Goal: Communication & Community: Answer question/provide support

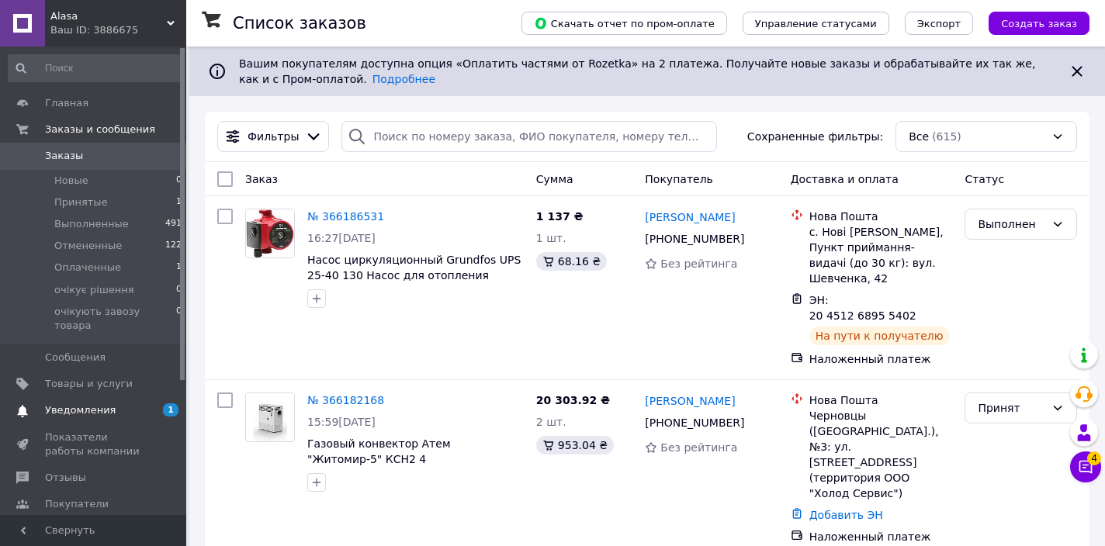
click at [118, 403] on span "Уведомления" at bounding box center [94, 410] width 99 height 14
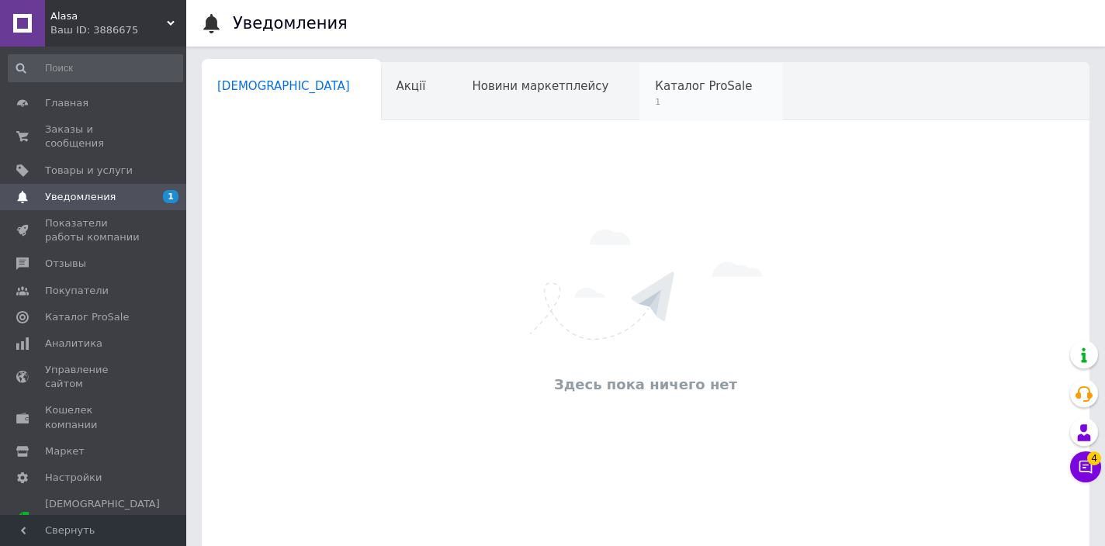
click at [655, 92] on span "Каталог ProSale" at bounding box center [703, 86] width 97 height 14
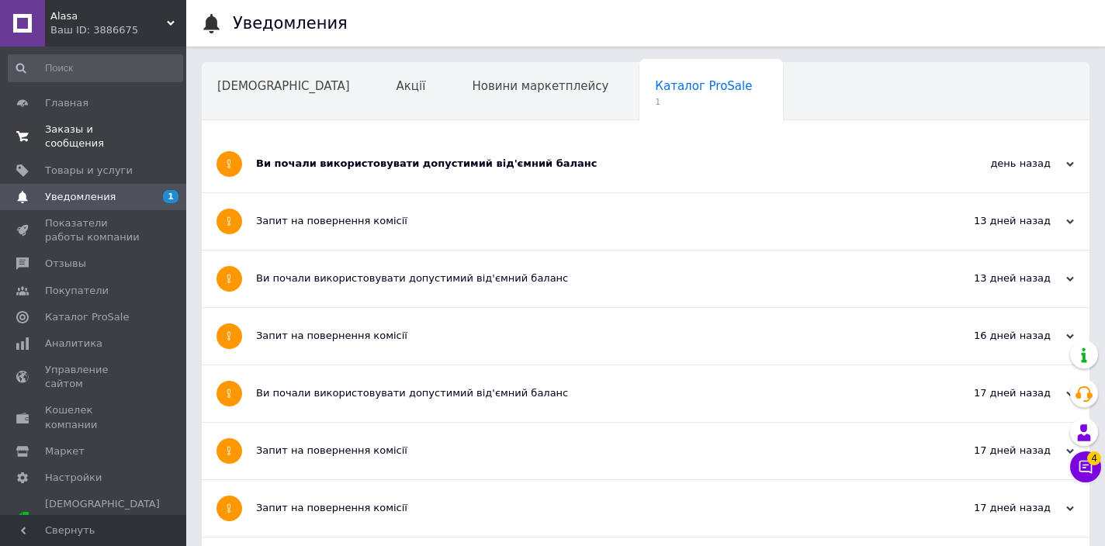
click at [67, 138] on span "Заказы и сообщения" at bounding box center [94, 137] width 99 height 28
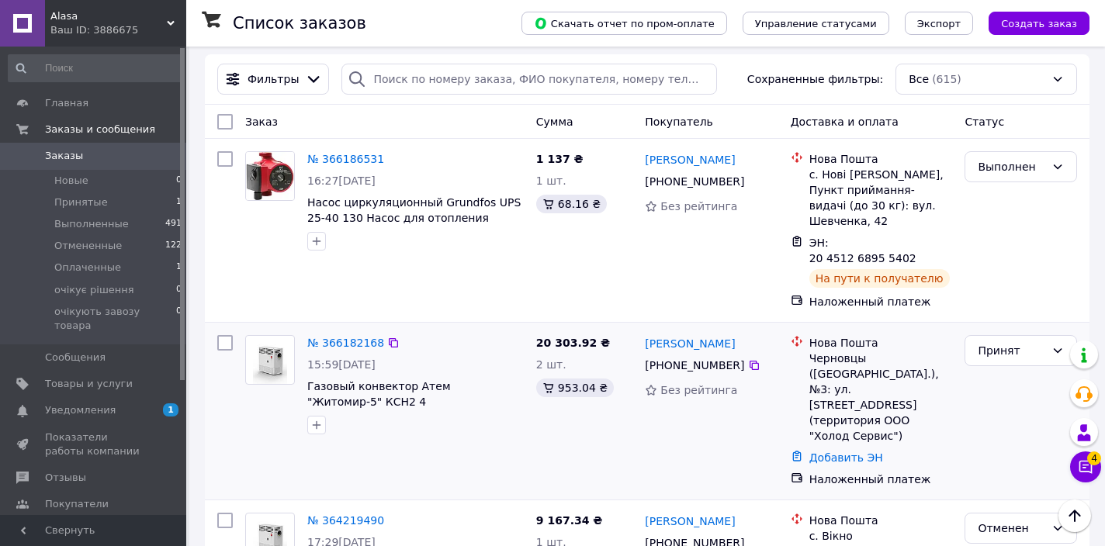
scroll to position [56, 0]
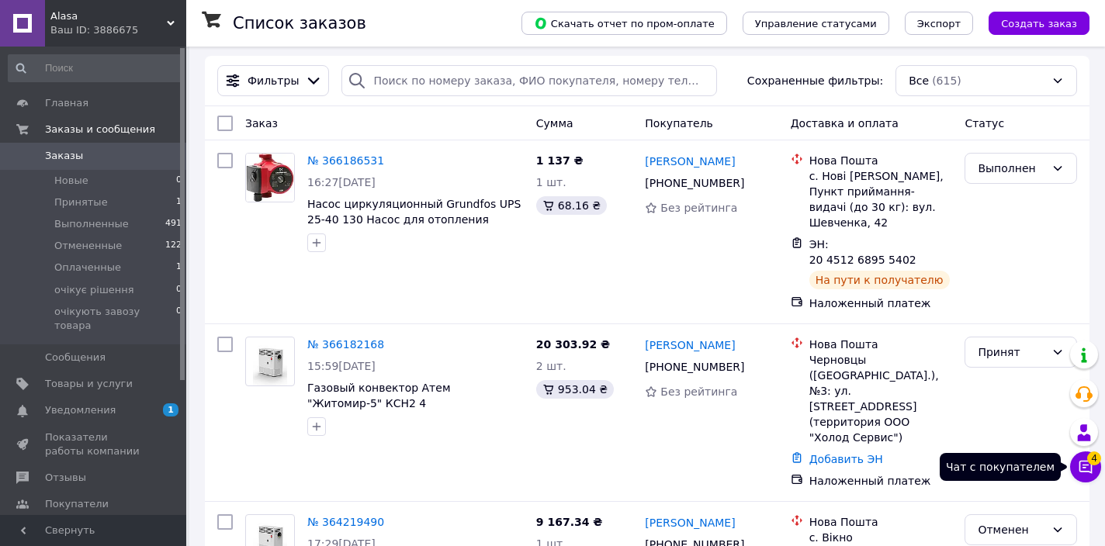
click at [1092, 467] on icon at bounding box center [1086, 467] width 16 height 16
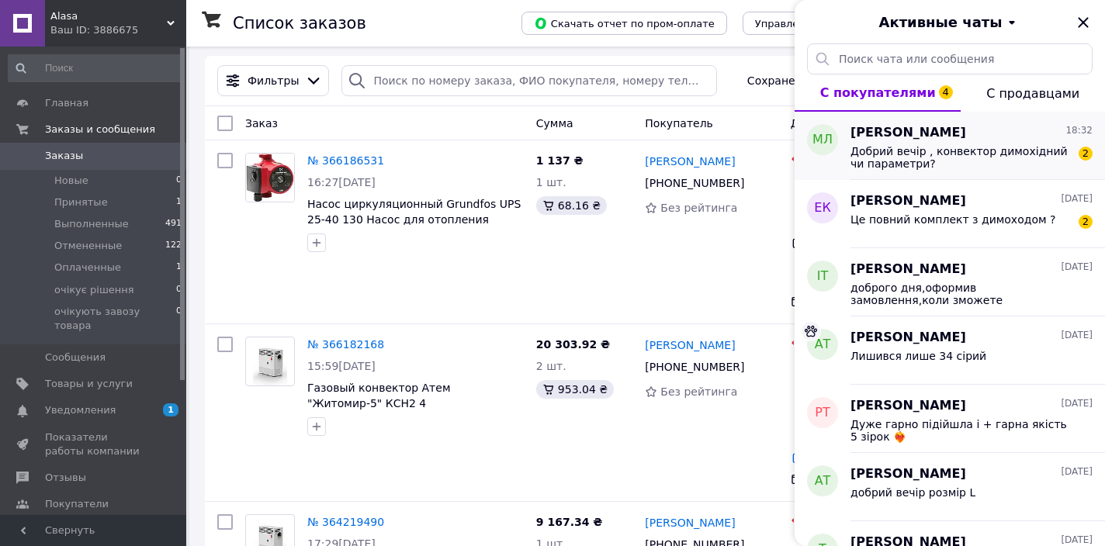
click at [1009, 152] on span "Добрий вечір , конвектор димохідний чи параметри?" at bounding box center [960, 157] width 220 height 25
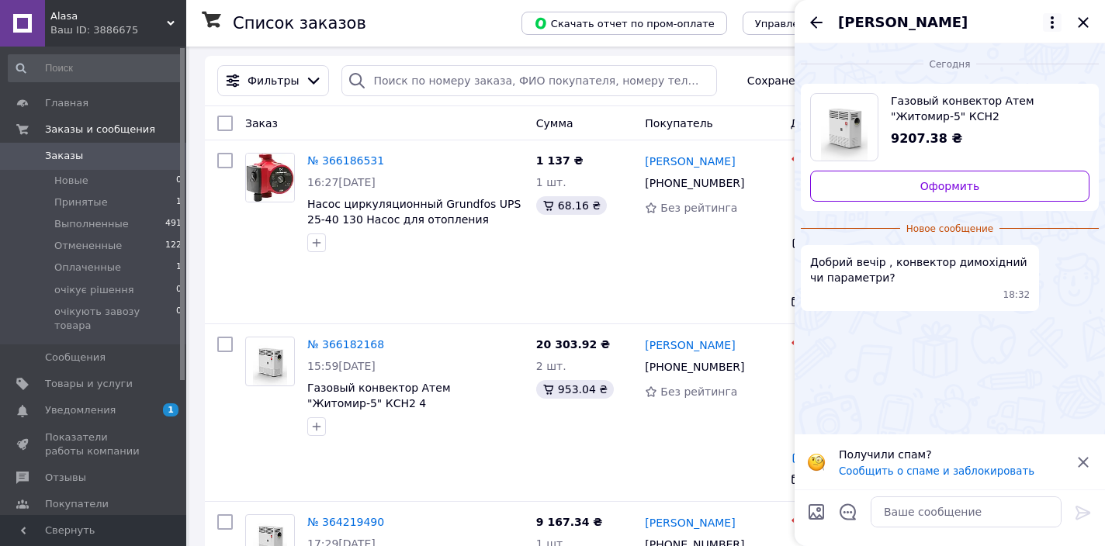
click at [1054, 26] on icon at bounding box center [1052, 22] width 19 height 19
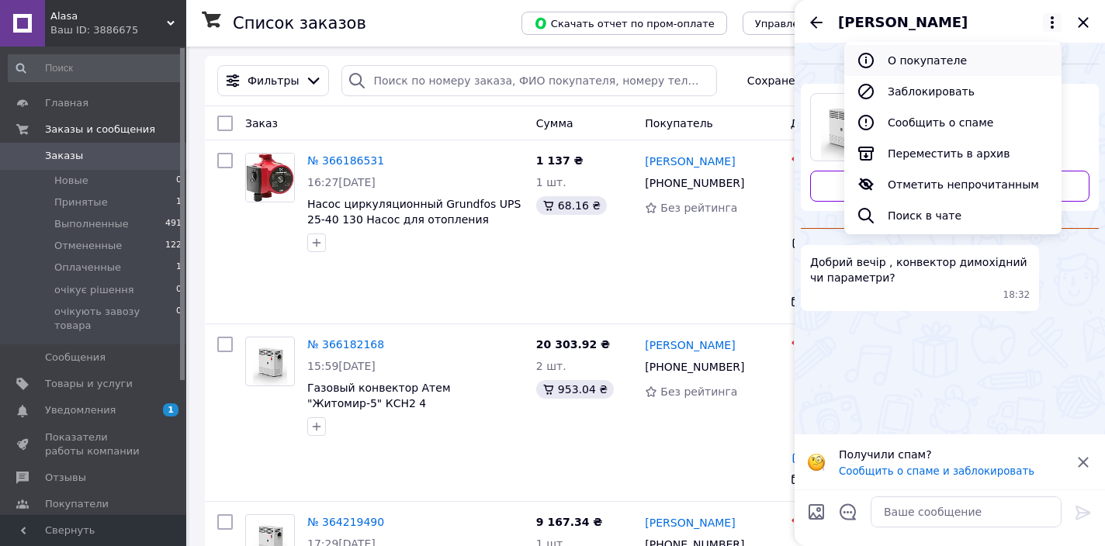
click at [924, 64] on button "О покупателе" at bounding box center [952, 60] width 217 height 31
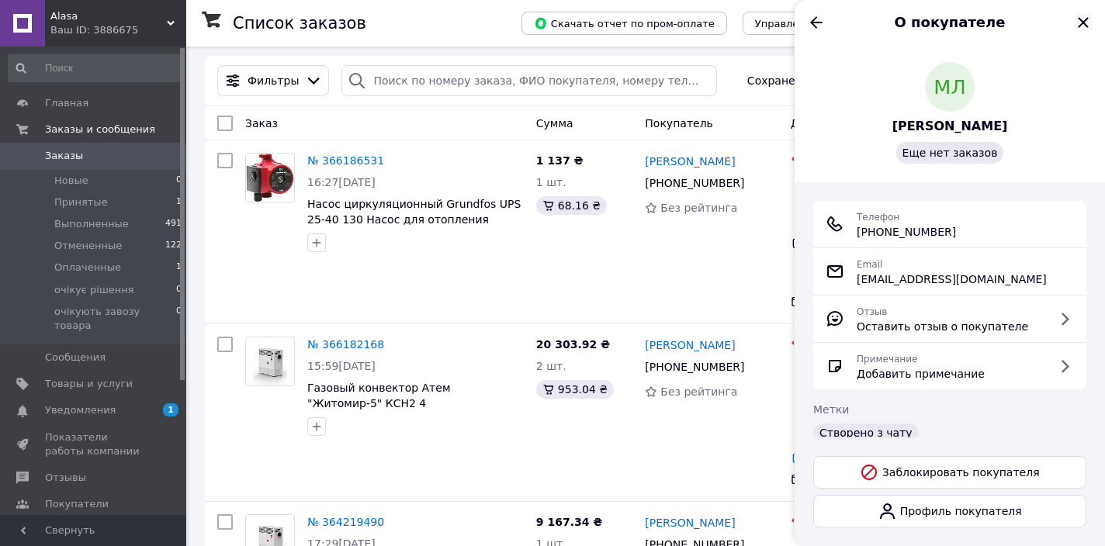
click at [1086, 25] on icon "Закрыть" at bounding box center [1083, 22] width 10 height 10
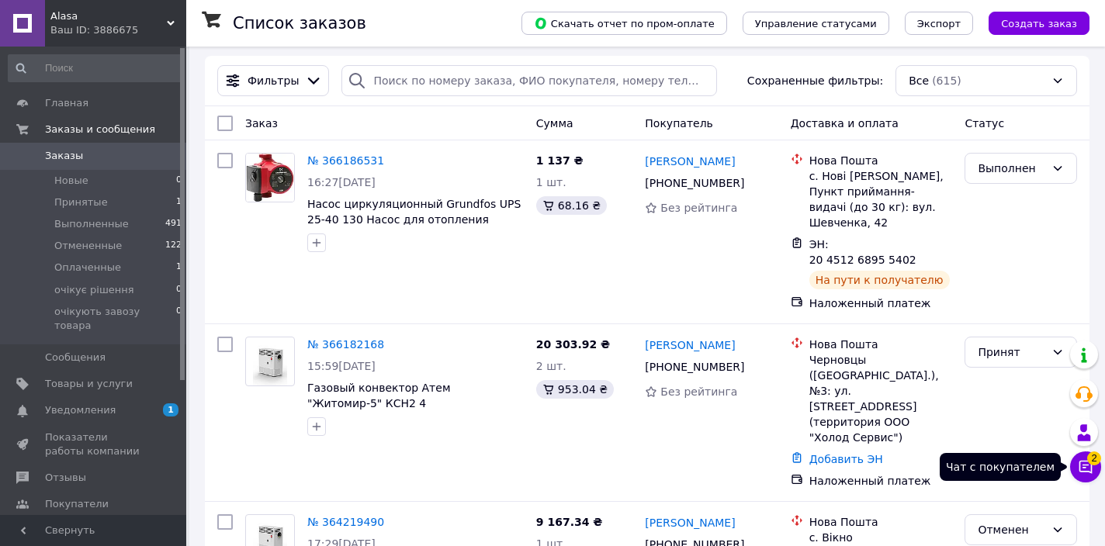
click at [1092, 471] on icon at bounding box center [1086, 467] width 16 height 16
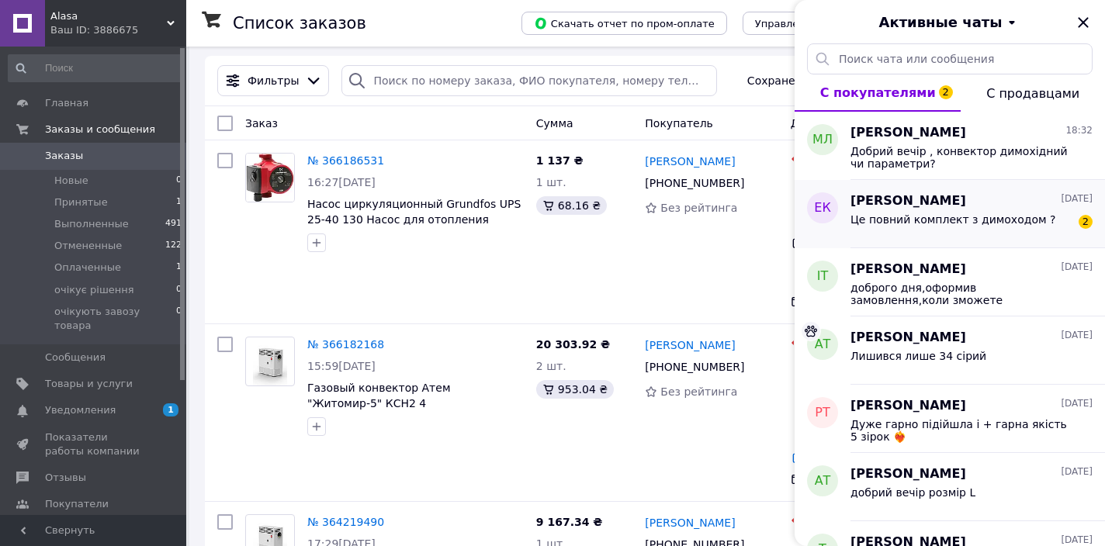
click at [974, 241] on div "[PERSON_NAME] [DATE] Це повний комплект з димоходом ? 2" at bounding box center [977, 214] width 254 height 68
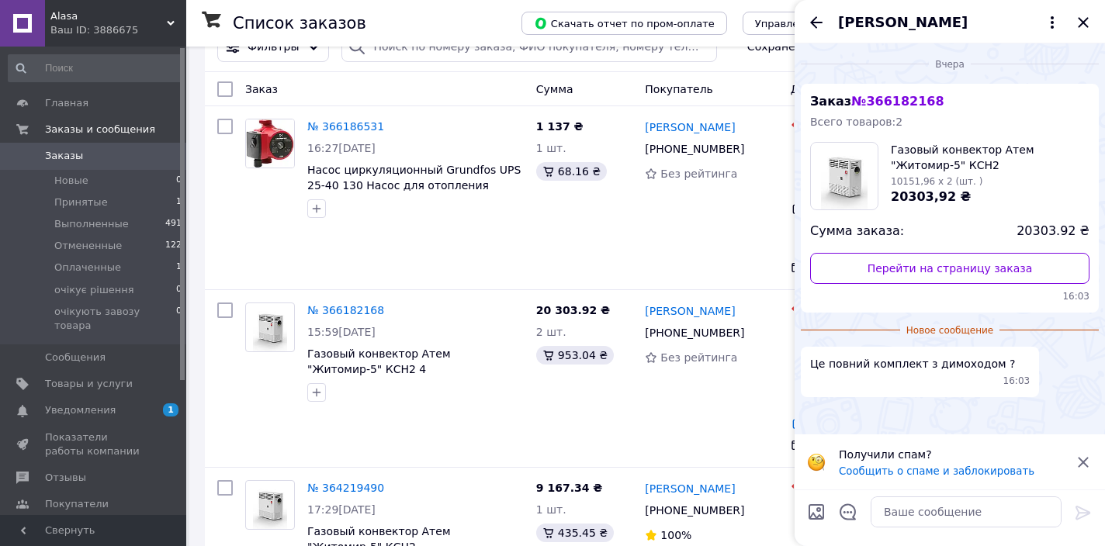
scroll to position [89, 0]
click at [893, 515] on textarea at bounding box center [965, 512] width 191 height 31
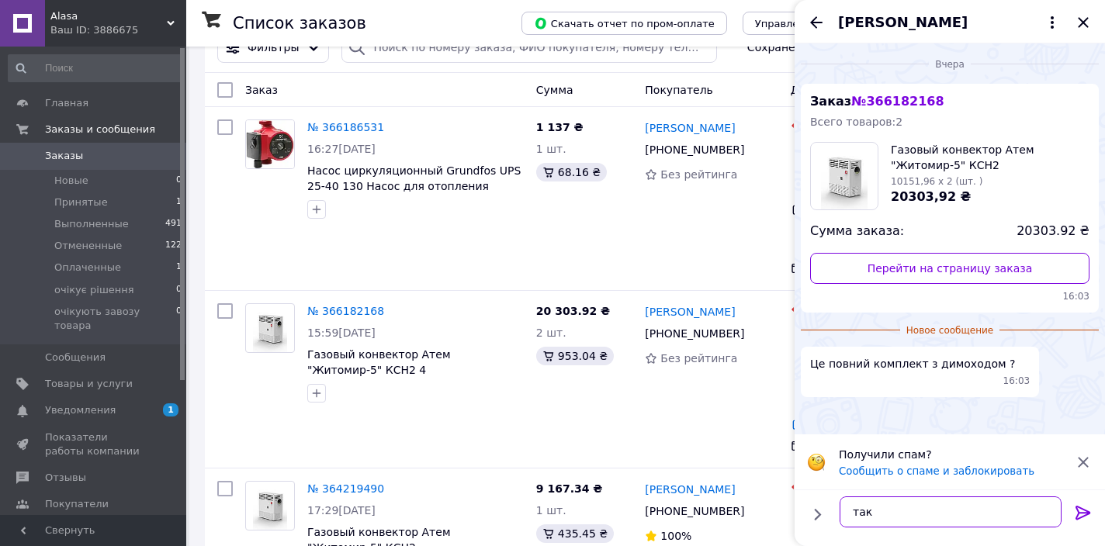
type textarea "так"
click at [1082, 518] on icon at bounding box center [1083, 512] width 19 height 19
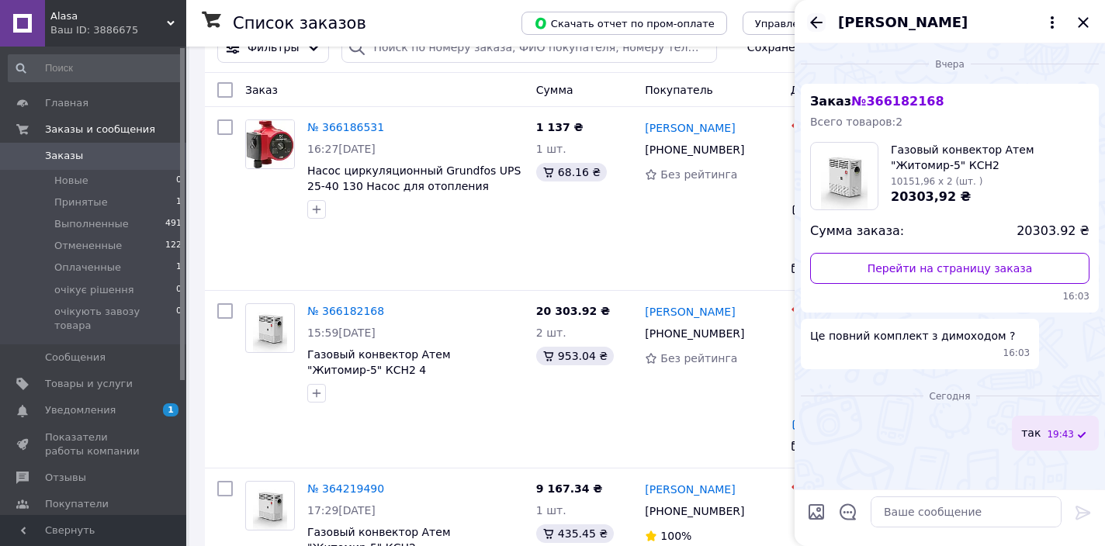
click at [815, 21] on icon "Назад" at bounding box center [816, 22] width 19 height 19
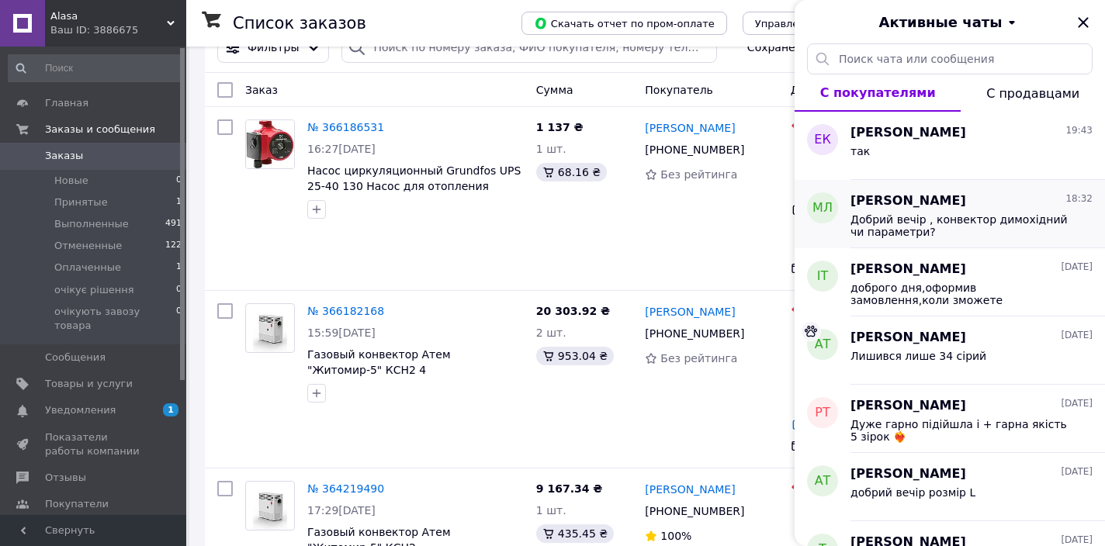
click at [933, 210] on div "Добрий вечір , конвектор димохідний чи параметри?" at bounding box center [971, 224] width 242 height 28
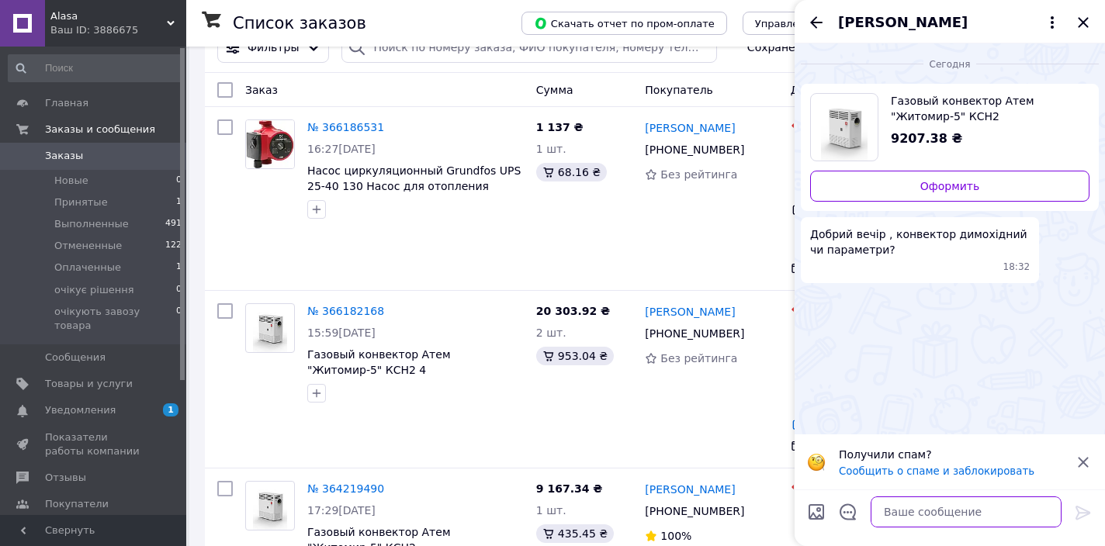
click at [893, 513] on textarea at bounding box center [965, 512] width 191 height 31
type textarea "е"
type textarea "є з димоходом звичайним"
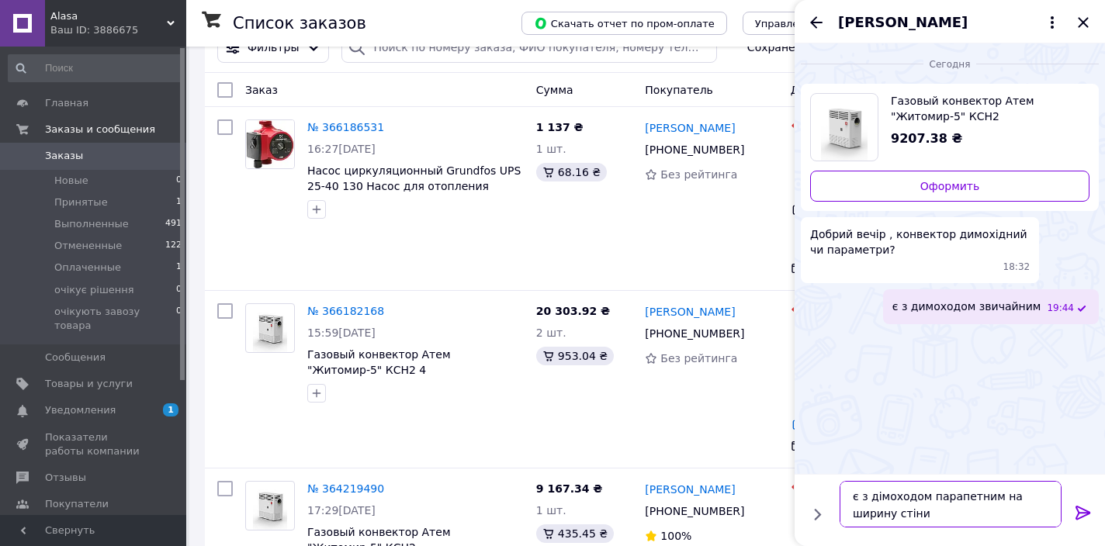
type textarea "є з дімоходом парапетним на ширину стіни"
click at [1079, 512] on icon at bounding box center [1083, 512] width 19 height 19
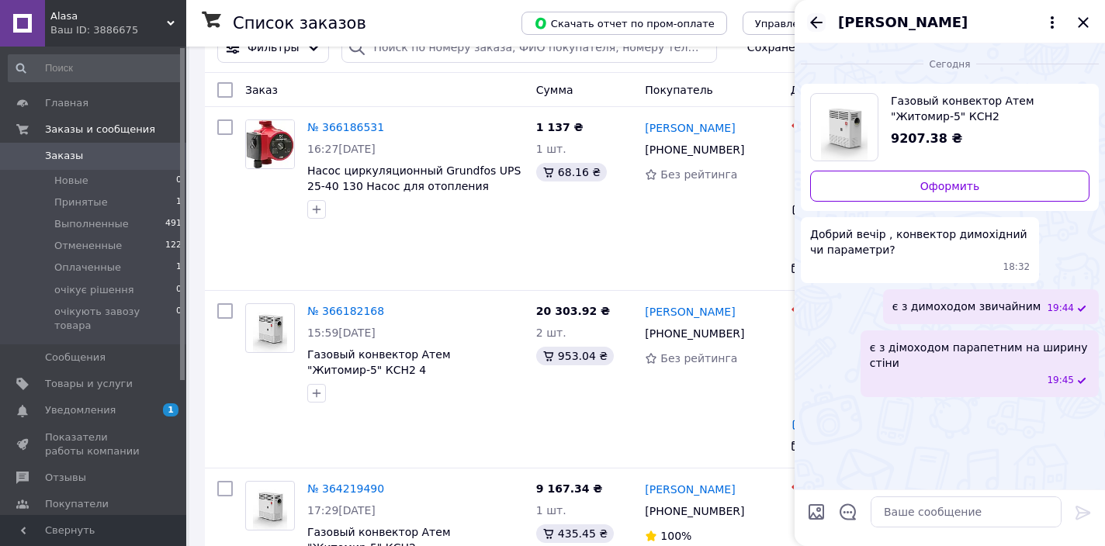
click at [814, 22] on icon "Назад" at bounding box center [816, 22] width 12 height 12
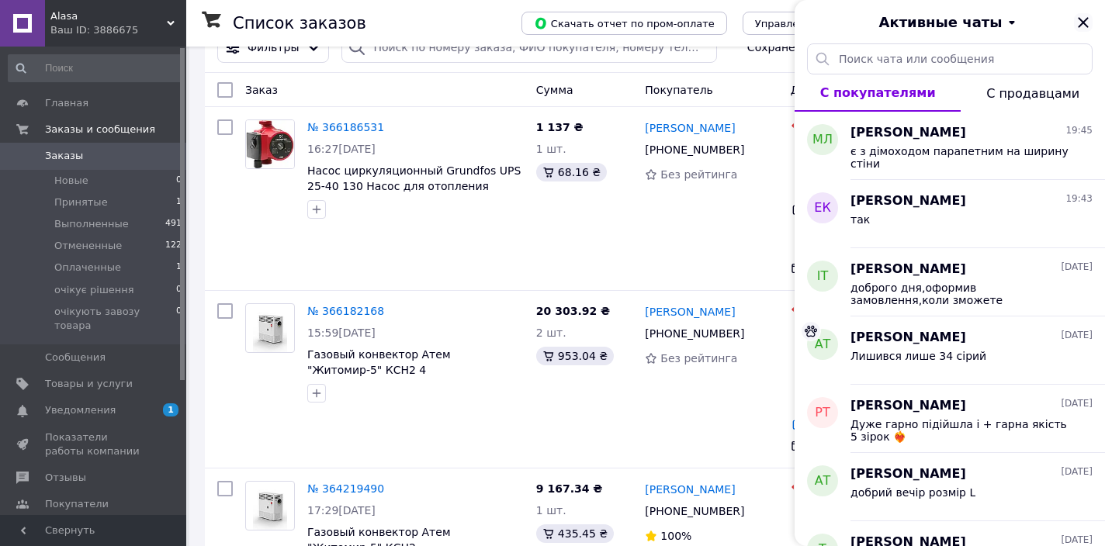
click at [1083, 24] on icon "Закрыть" at bounding box center [1083, 22] width 10 height 10
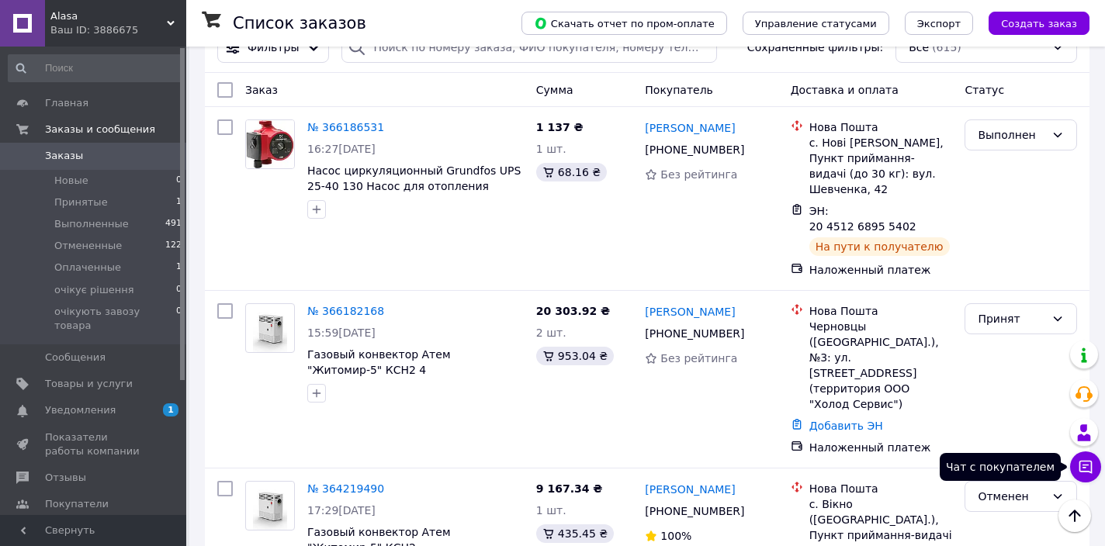
click at [1085, 472] on icon at bounding box center [1086, 467] width 16 height 16
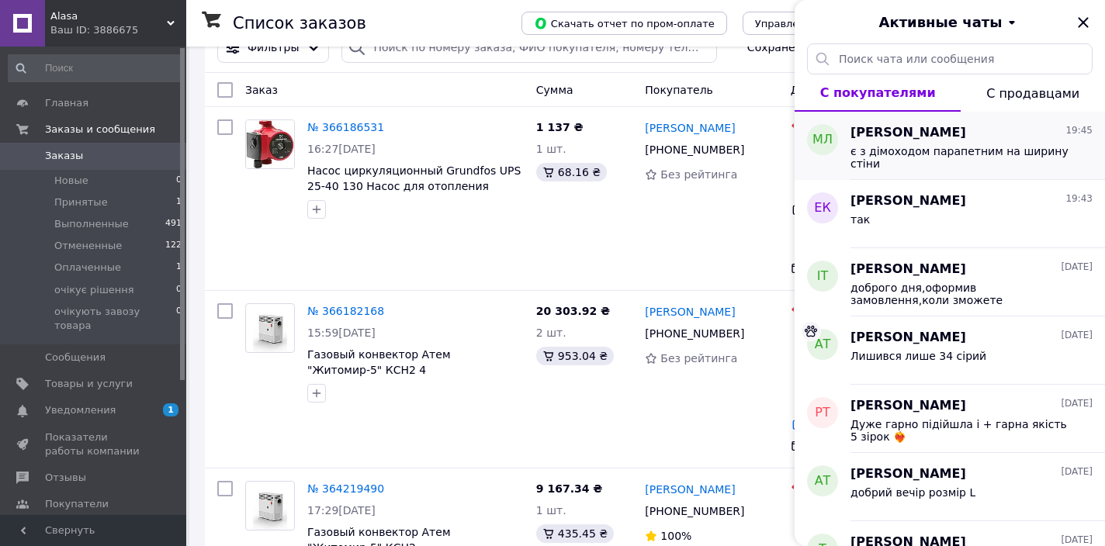
click at [1004, 152] on span "є з дімоходом парапетним на ширину стіни" at bounding box center [960, 157] width 220 height 25
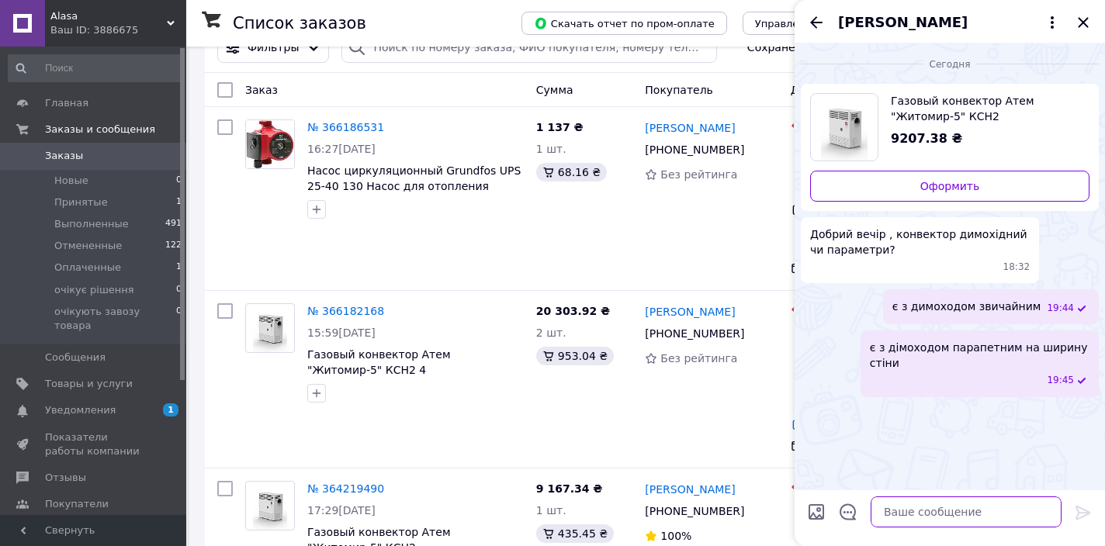
click at [893, 509] on textarea at bounding box center [965, 512] width 191 height 31
type textarea "т"
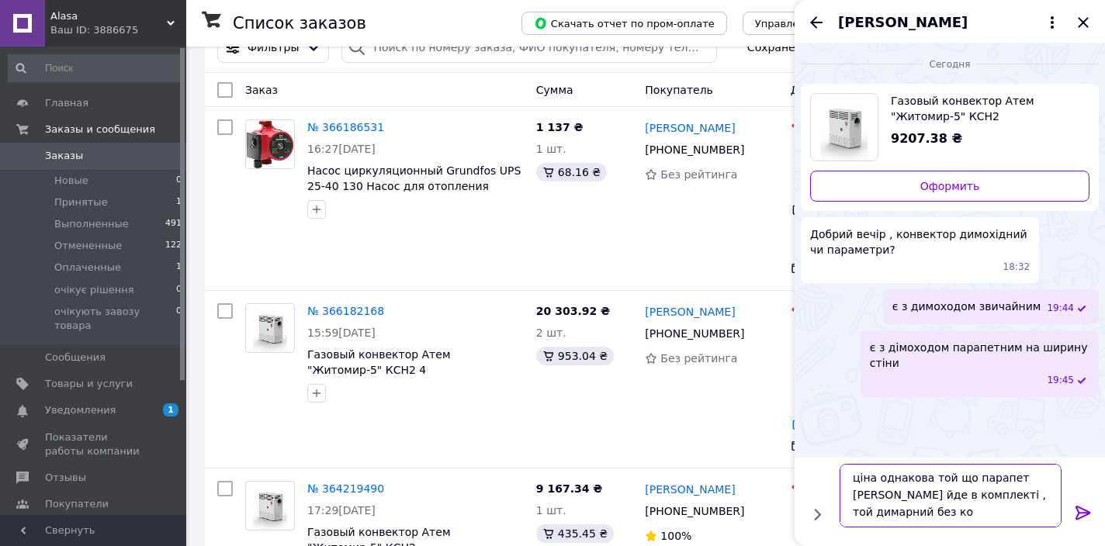
scroll to position [2, 0]
click at [1009, 496] on textarea "ціна однакова той що парапет [PERSON_NAME] йде в комплекті , той димарний без к…" at bounding box center [950, 496] width 222 height 64
type textarea "ціна однакова той що парапет [PERSON_NAME] йде в комплекті , той що димарний бе…"
click at [1079, 512] on icon at bounding box center [1082, 513] width 15 height 14
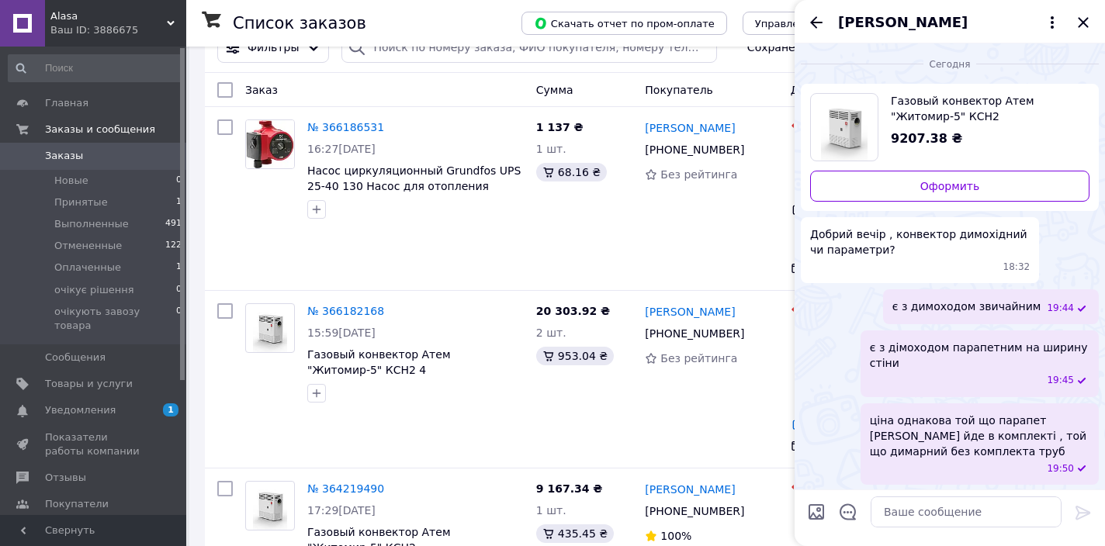
scroll to position [1, 0]
click at [1081, 24] on icon "Закрыть" at bounding box center [1083, 22] width 10 height 10
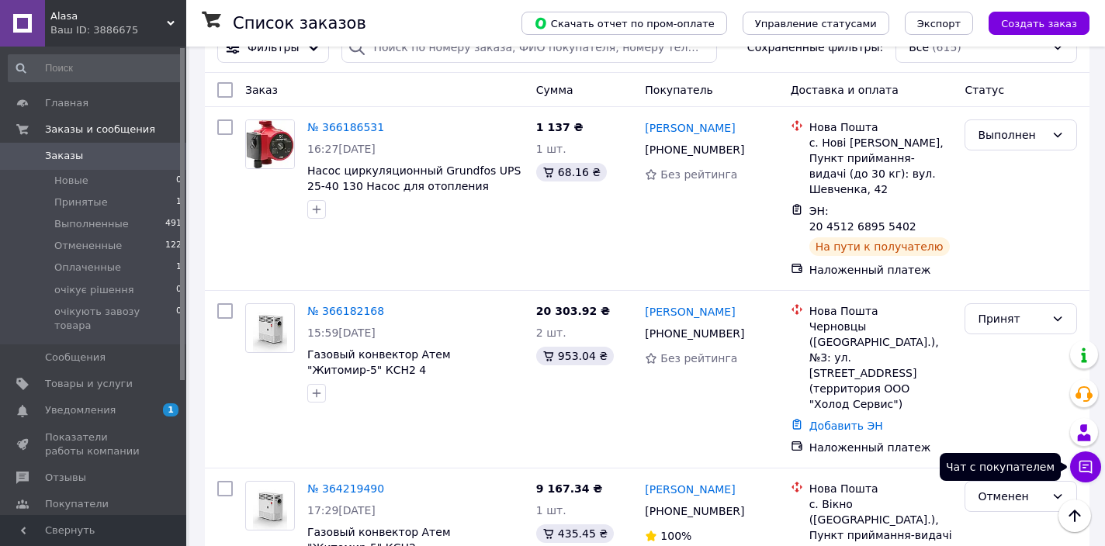
click at [1079, 469] on icon at bounding box center [1085, 467] width 13 height 13
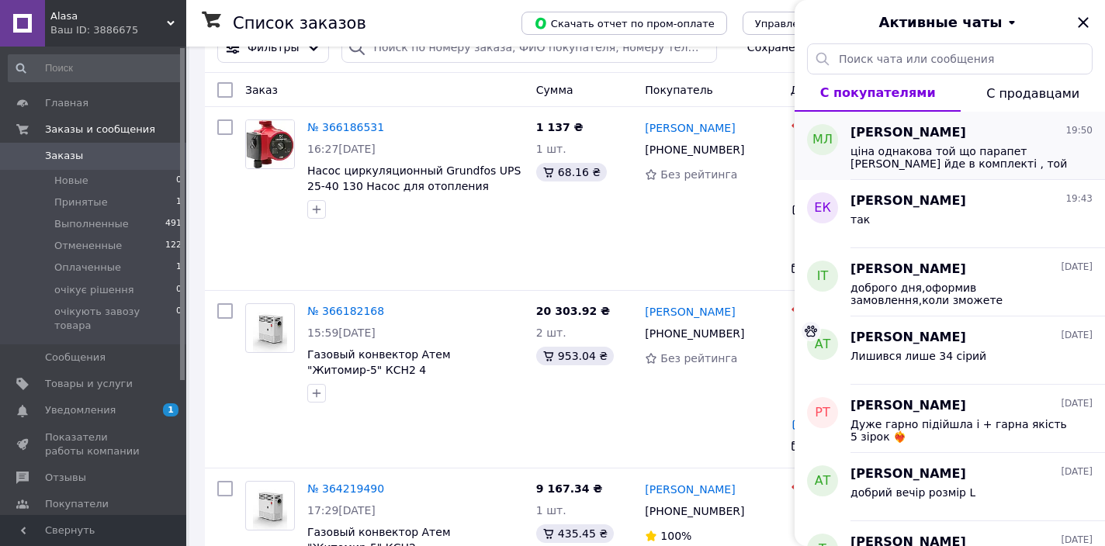
click at [977, 143] on div "ціна однакова той що парапет [PERSON_NAME] йде в комплекті , той що димарний бе…" at bounding box center [971, 156] width 242 height 28
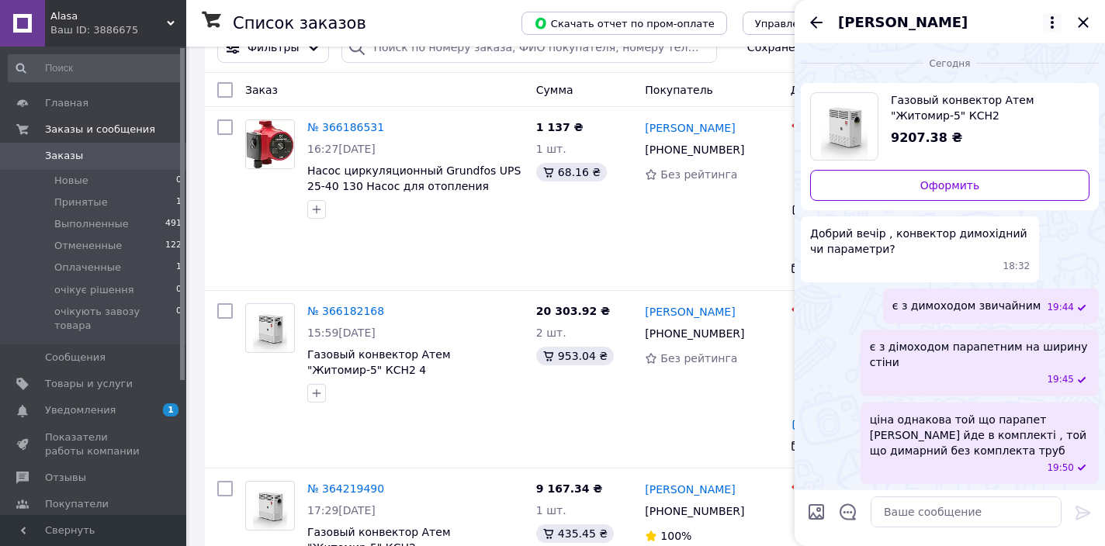
click at [1054, 23] on icon at bounding box center [1052, 22] width 19 height 19
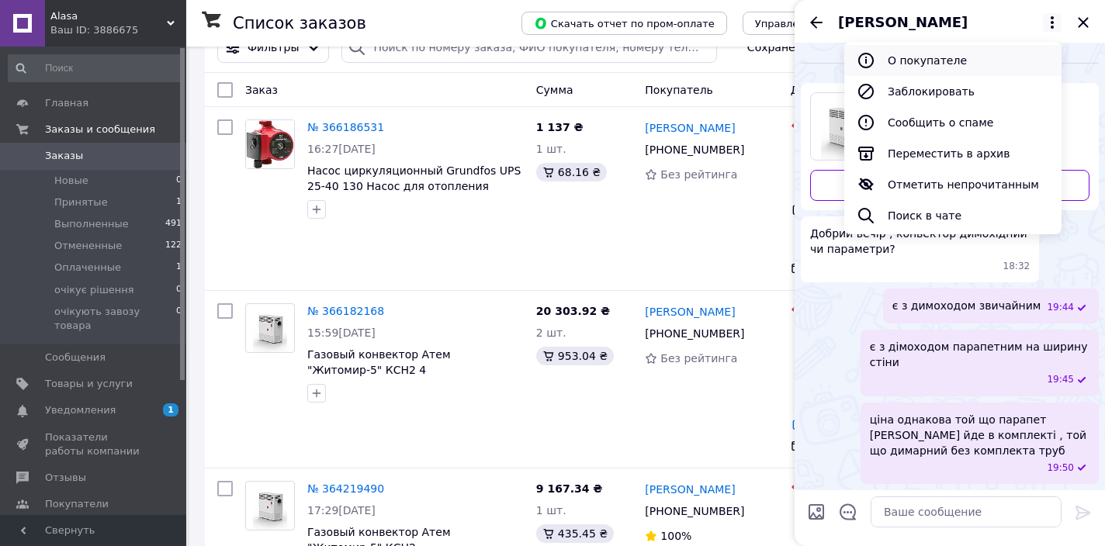
click at [940, 55] on button "О покупателе" at bounding box center [952, 60] width 217 height 31
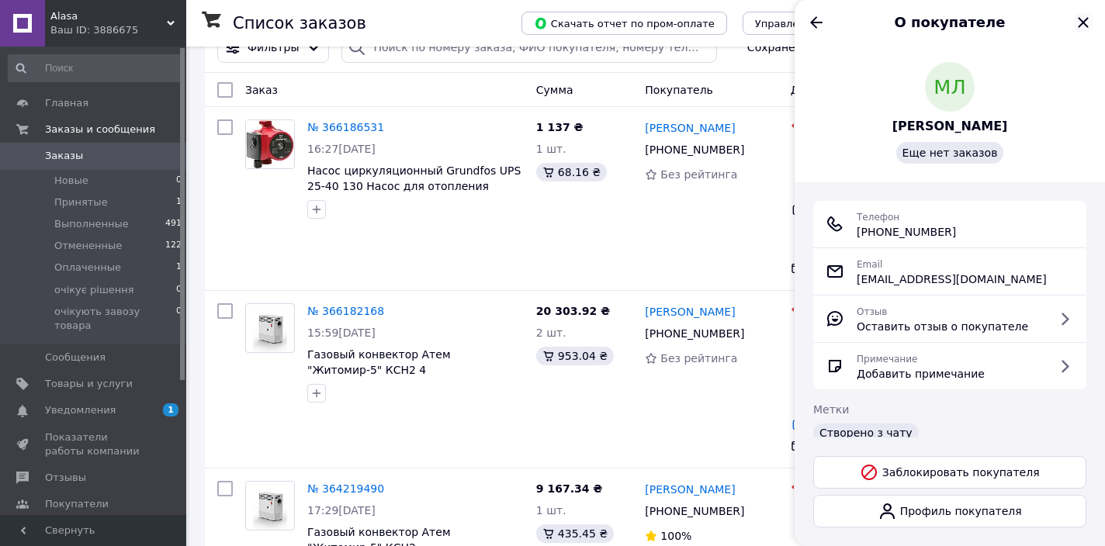
click at [1084, 26] on icon "Закрыть" at bounding box center [1083, 22] width 19 height 19
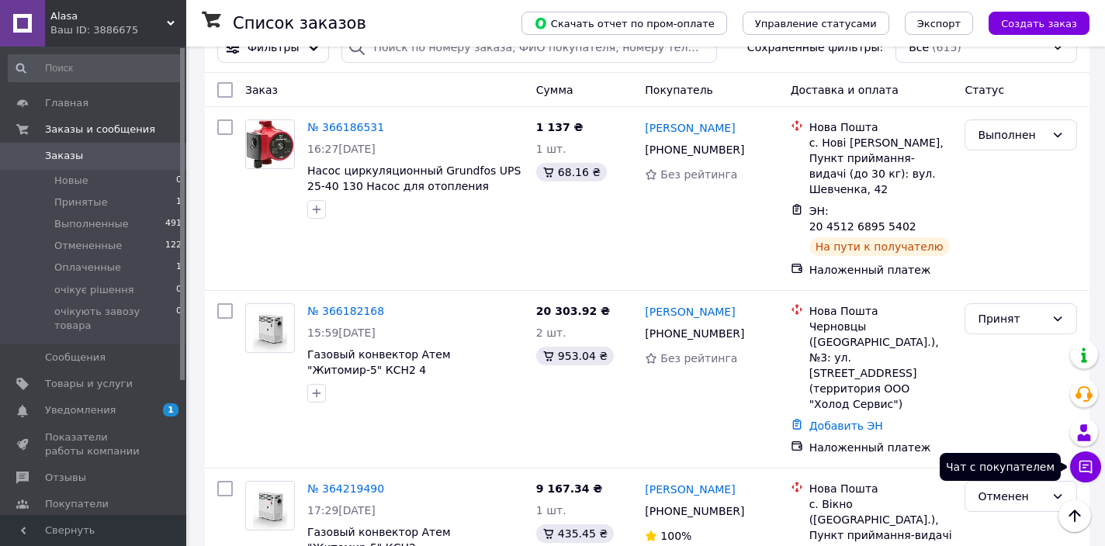
click at [1088, 469] on icon at bounding box center [1086, 467] width 16 height 16
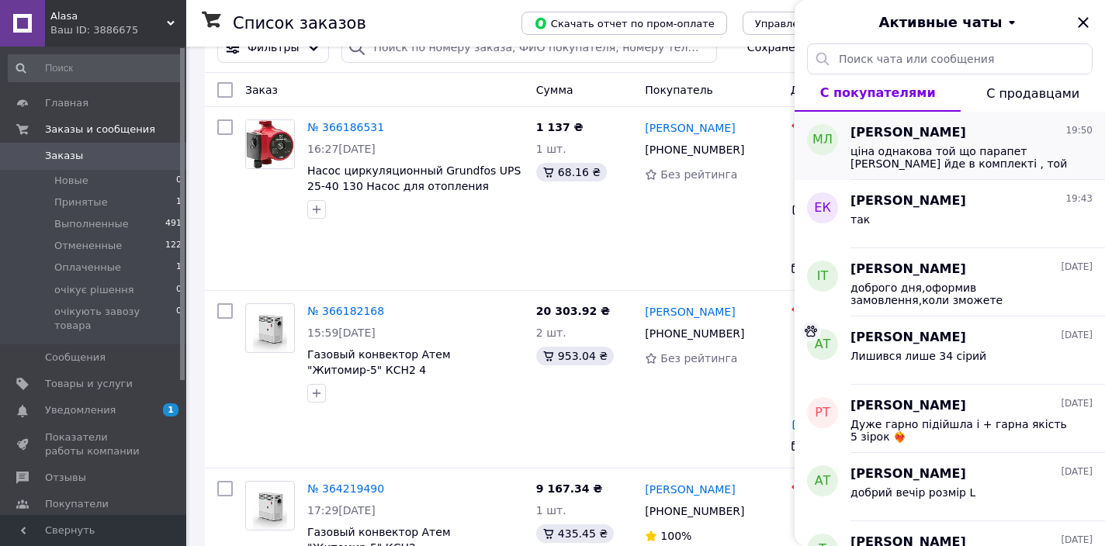
click at [986, 153] on span "ціна однакова той що парапет [PERSON_NAME] йде в комплекті , той що димарний бе…" at bounding box center [960, 157] width 220 height 25
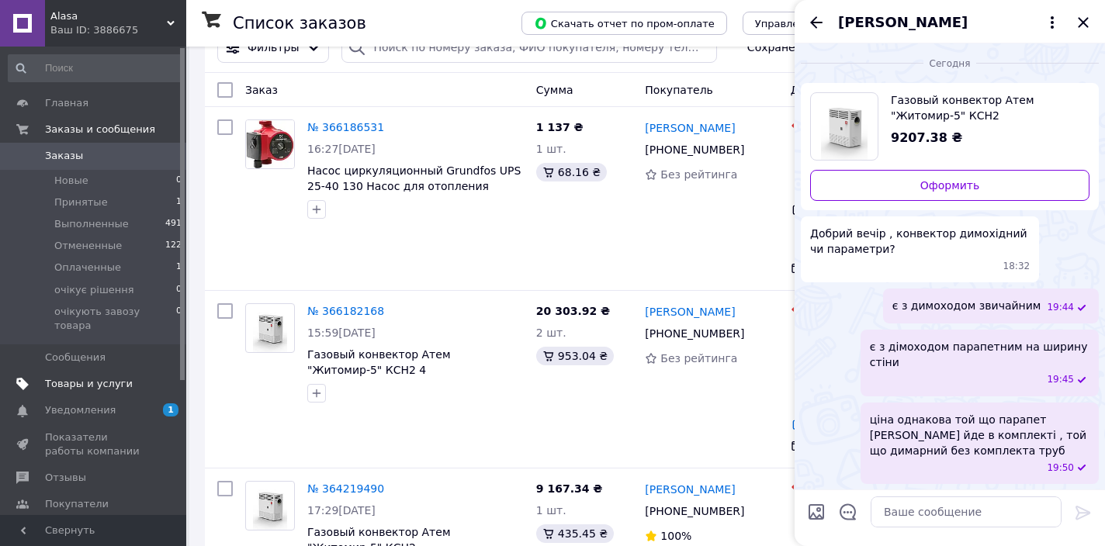
click at [84, 377] on span "Товары и услуги" at bounding box center [89, 384] width 88 height 14
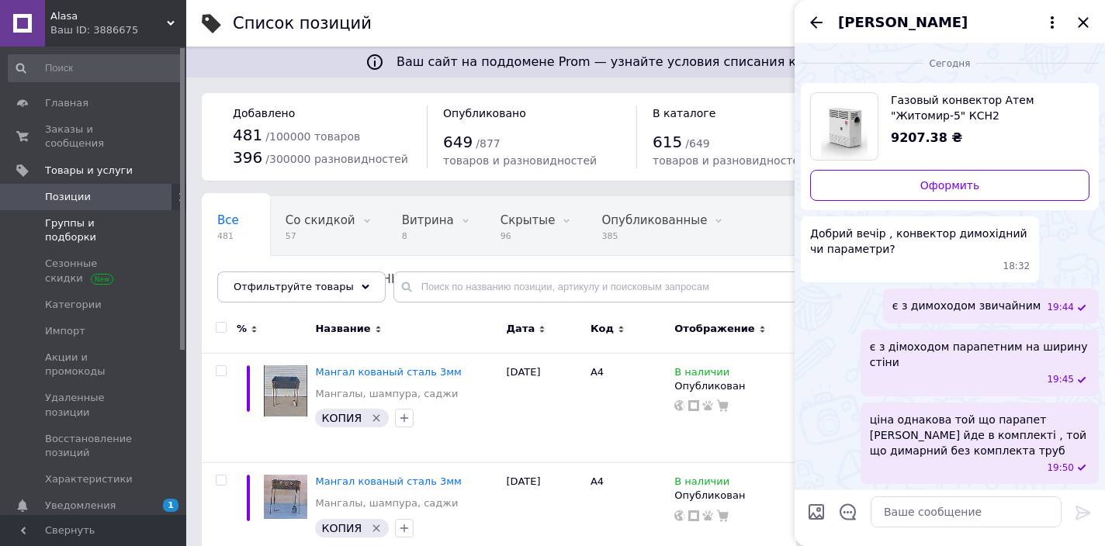
click at [106, 227] on span "Группы и подборки" at bounding box center [94, 230] width 99 height 28
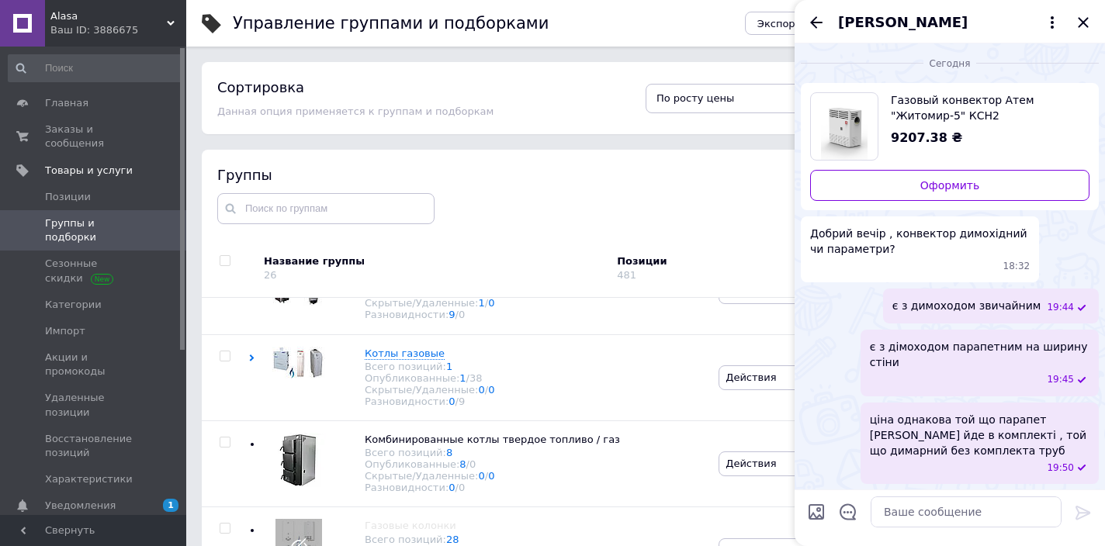
scroll to position [83, 0]
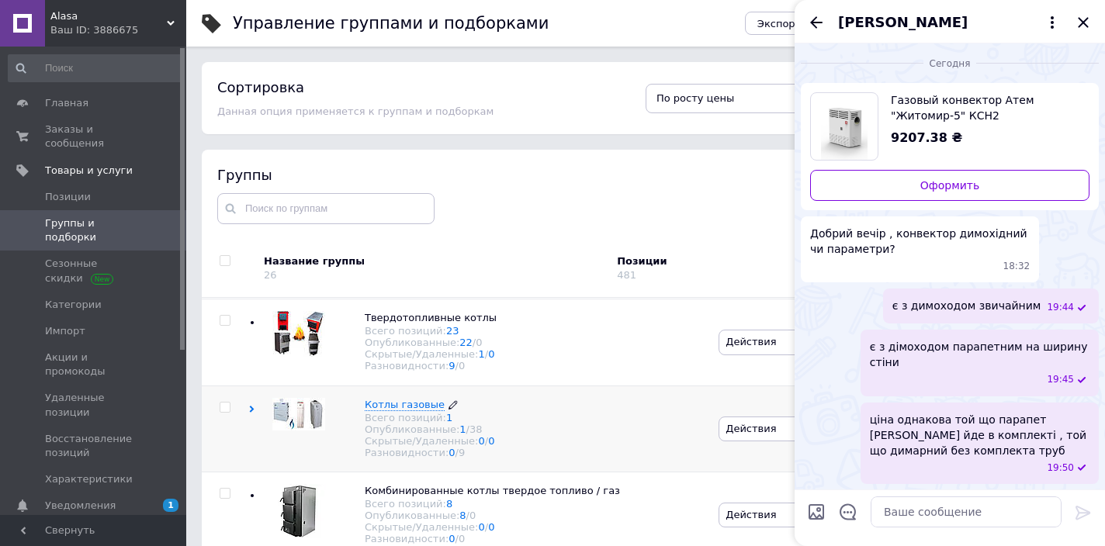
click at [401, 407] on span "Котлы газовые" at bounding box center [405, 405] width 80 height 12
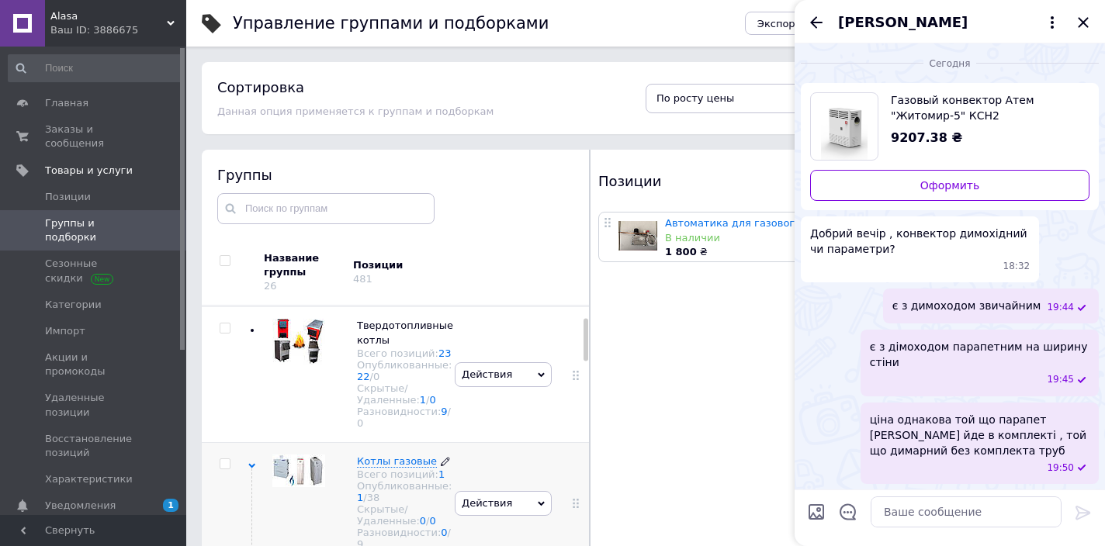
click at [386, 467] on span "Котлы газовые" at bounding box center [397, 461] width 80 height 12
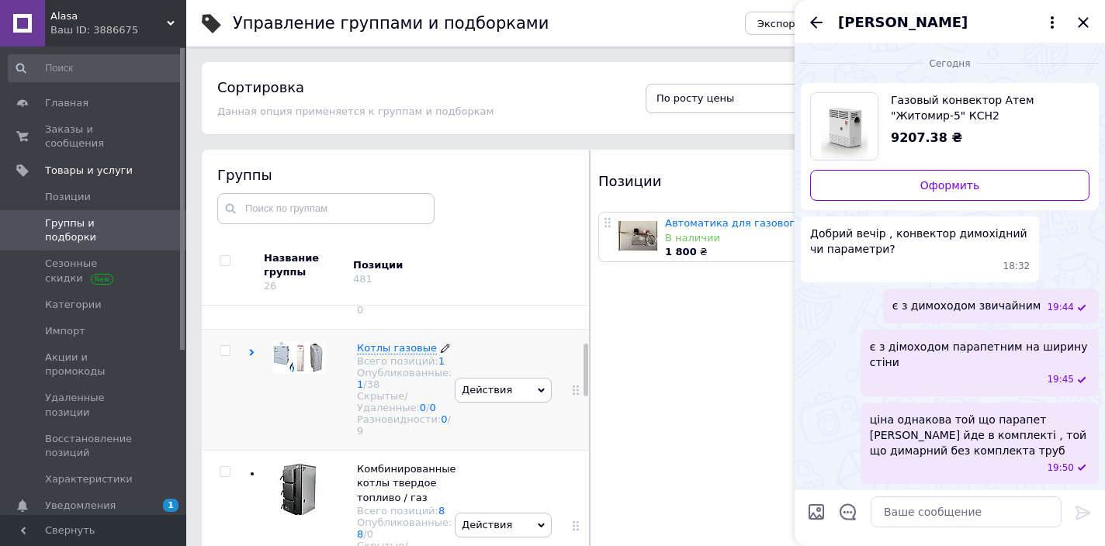
scroll to position [226, 0]
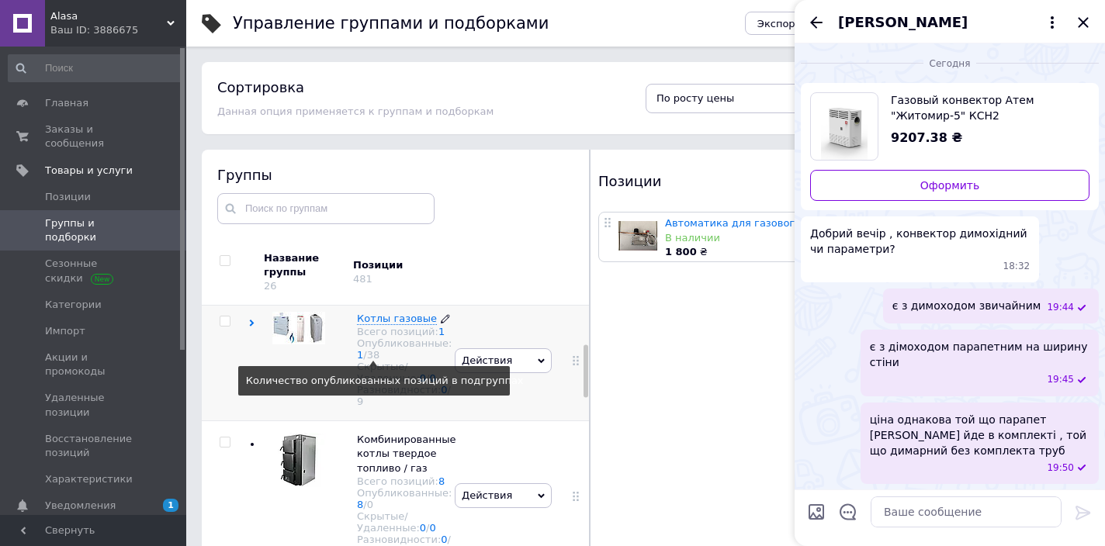
click at [376, 361] on div "38" at bounding box center [373, 355] width 13 height 12
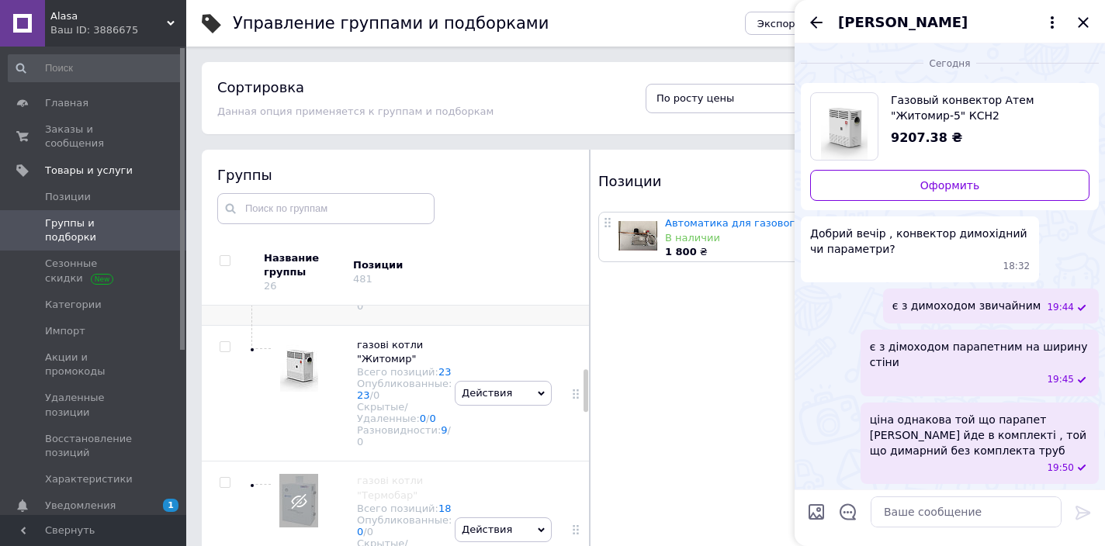
scroll to position [457, 0]
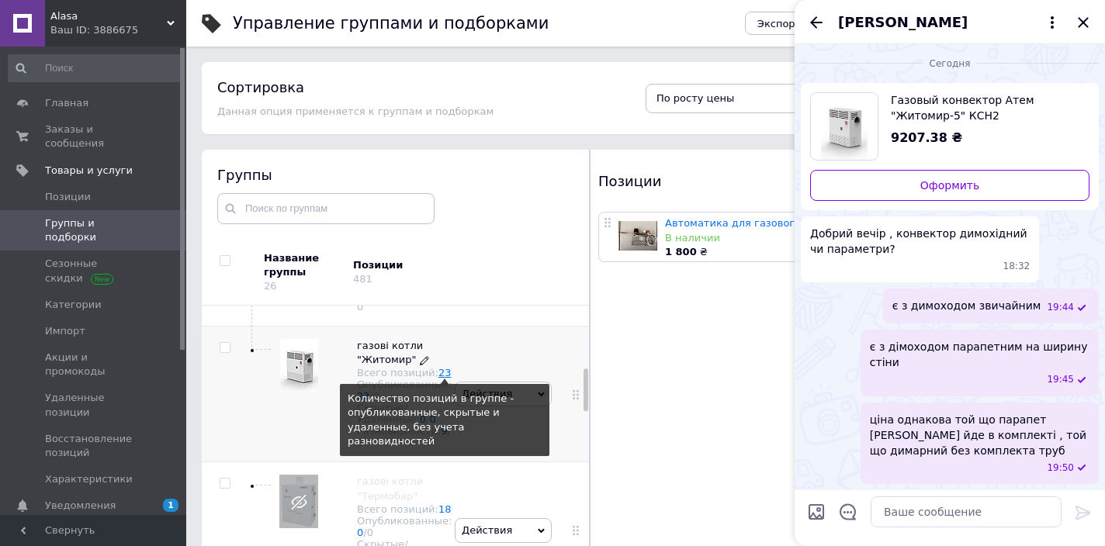
click at [438, 379] on link "23" at bounding box center [444, 373] width 13 height 12
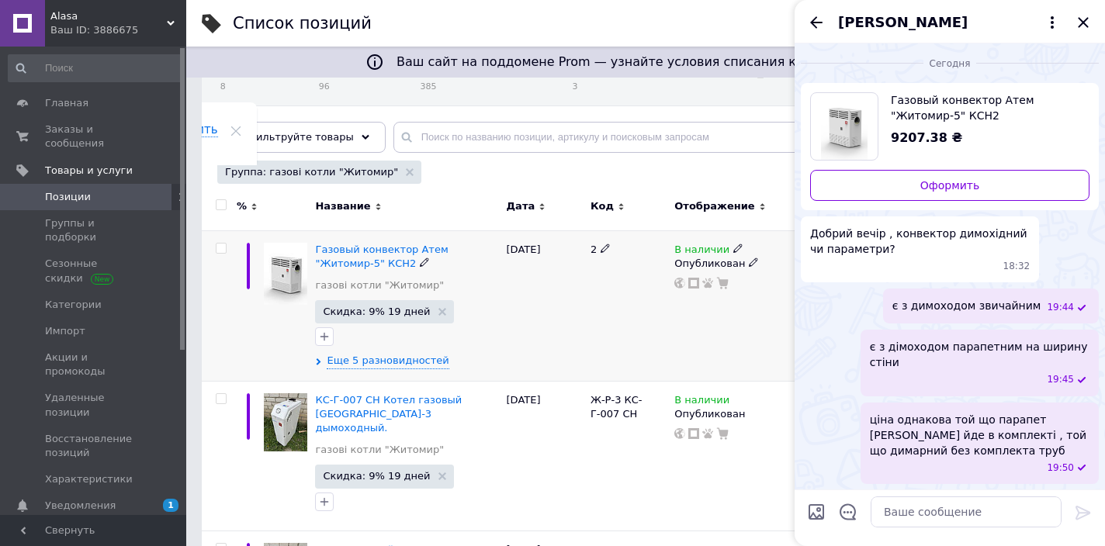
scroll to position [151, 0]
click at [369, 362] on span "Еще 5 разновидностей" at bounding box center [388, 360] width 122 height 14
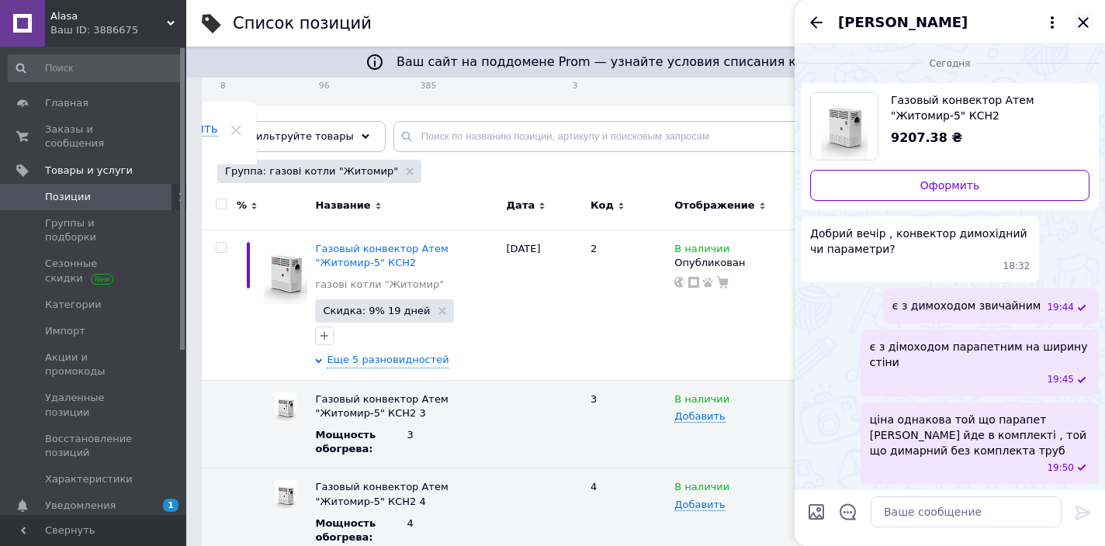
click at [1081, 26] on icon "Закрыть" at bounding box center [1083, 22] width 19 height 19
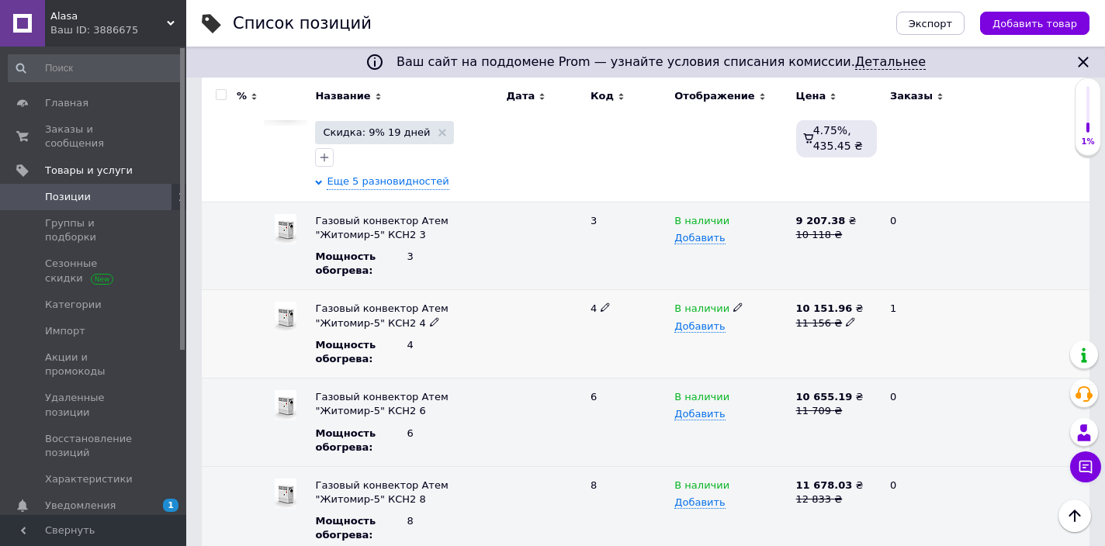
scroll to position [330, 0]
